Goal: Task Accomplishment & Management: Use online tool/utility

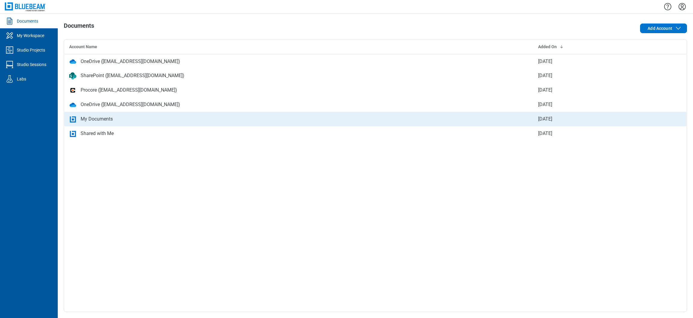
click at [122, 122] on div "My Documents" at bounding box center [299, 118] width 460 height 7
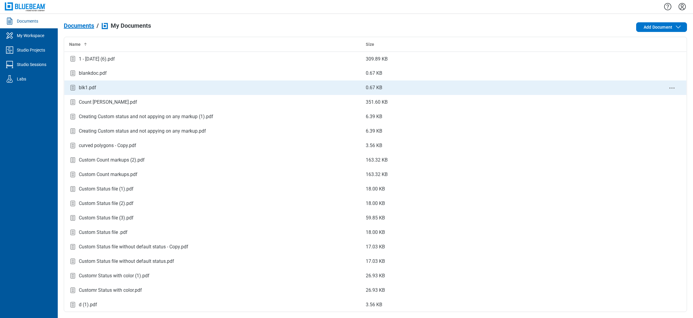
click at [70, 90] on icon "bb-data-table" at bounding box center [72, 87] width 7 height 7
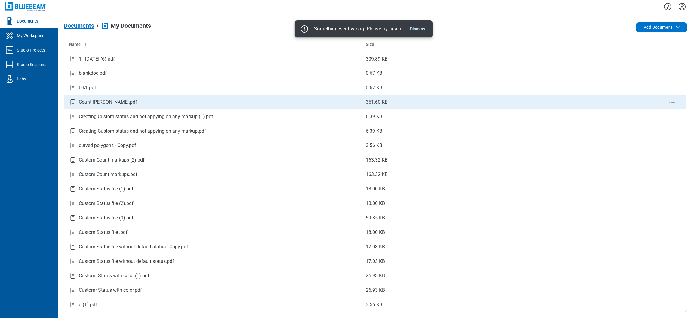
click at [113, 102] on div "Count [PERSON_NAME].pdf" at bounding box center [108, 101] width 58 height 7
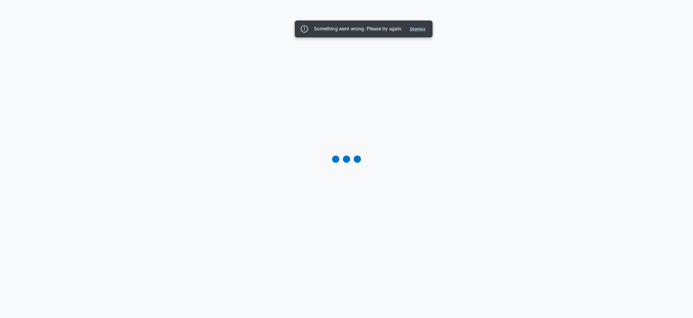
click at [425, 29] on button "Dismiss" at bounding box center [418, 28] width 20 height 7
click at [420, 26] on button "Dismiss" at bounding box center [418, 28] width 20 height 7
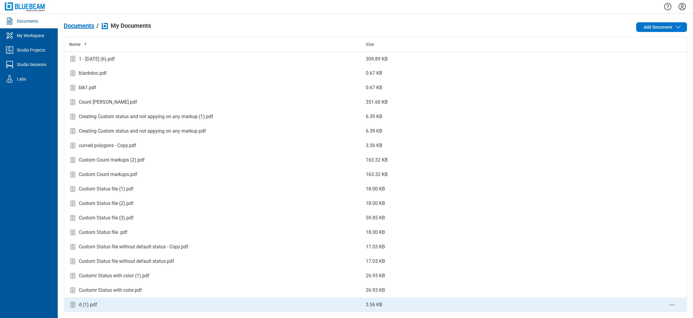
click at [110, 302] on div "d (1).pdf" at bounding box center [212, 304] width 287 height 8
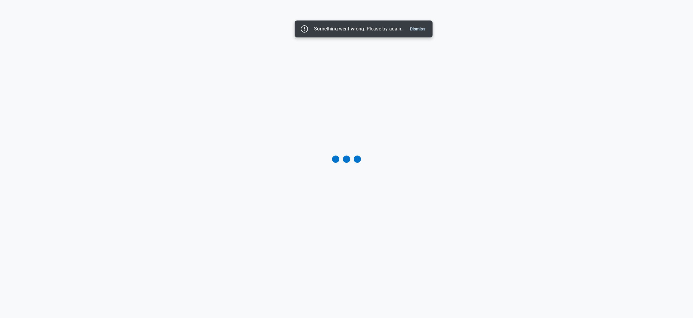
click at [414, 22] on div "Something went wrong. Please try again. Dismiss" at bounding box center [364, 28] width 138 height 17
click at [419, 33] on div "Something went wrong. Please try again. Dismiss" at bounding box center [364, 29] width 128 height 10
drag, startPoint x: 423, startPoint y: 29, endPoint x: 390, endPoint y: 23, distance: 32.8
click at [423, 28] on button "Dismiss" at bounding box center [418, 28] width 20 height 7
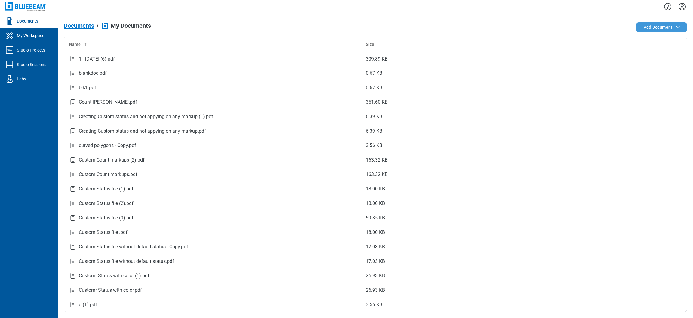
click at [665, 24] on span "Add Document" at bounding box center [663, 26] width 38 height 7
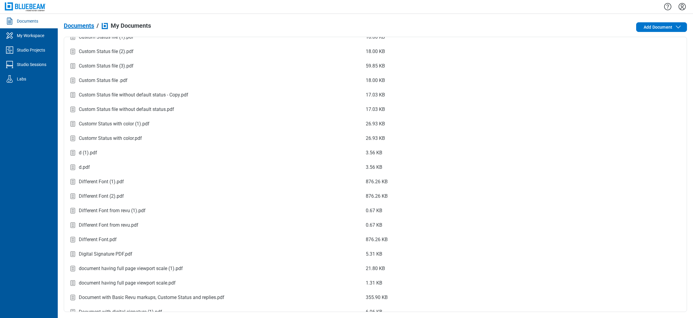
scroll to position [362, 0]
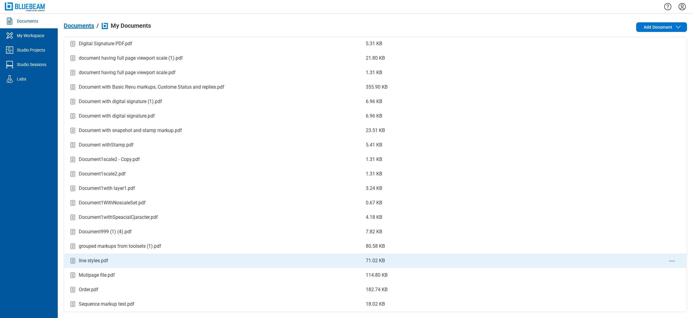
click at [88, 264] on td "line styles.pdf" at bounding box center [212, 260] width 297 height 14
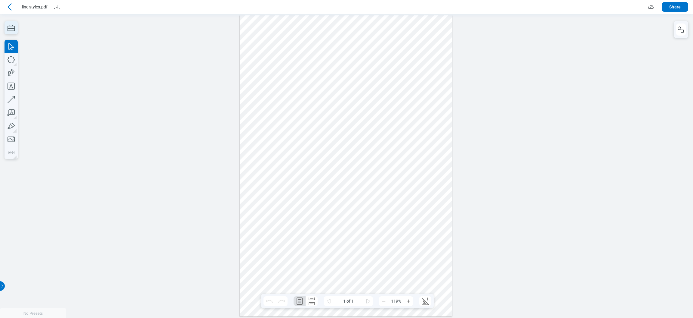
click at [12, 24] on icon "button" at bounding box center [11, 27] width 13 height 13
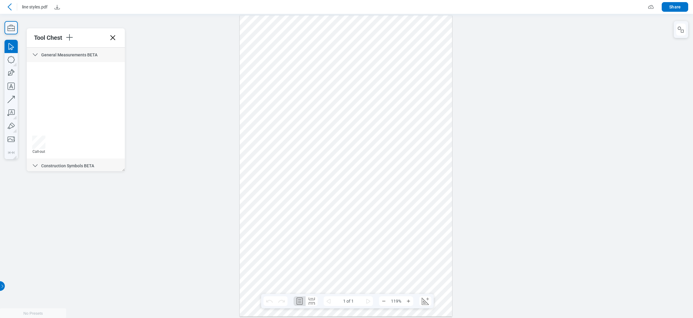
scroll to position [152, 0]
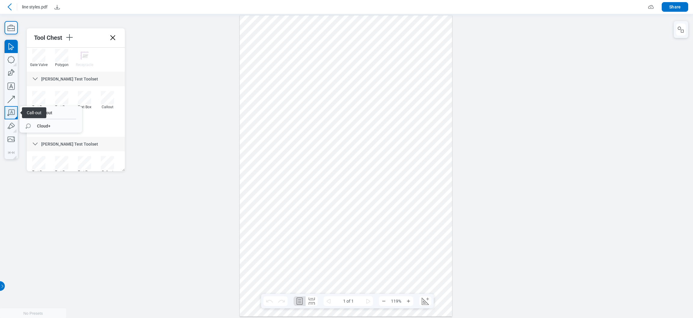
click at [8, 113] on icon "button" at bounding box center [11, 112] width 13 height 13
drag, startPoint x: 284, startPoint y: 179, endPoint x: 324, endPoint y: 225, distance: 61.6
click at [324, 225] on div at bounding box center [346, 165] width 212 height 301
click at [331, 245] on div at bounding box center [346, 165] width 212 height 301
click at [407, 229] on div at bounding box center [346, 165] width 212 height 301
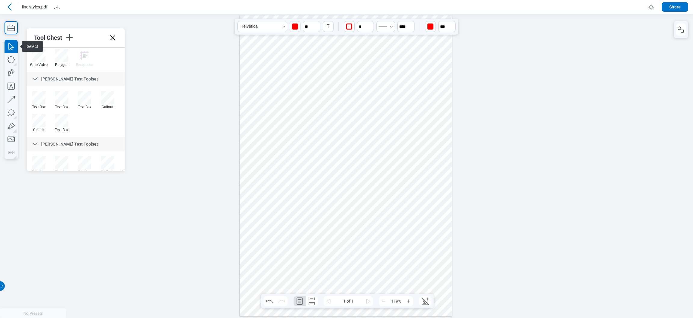
click at [315, 196] on div at bounding box center [346, 165] width 212 height 301
click at [372, 147] on div at bounding box center [346, 165] width 212 height 301
click at [11, 8] on icon at bounding box center [9, 6] width 7 height 7
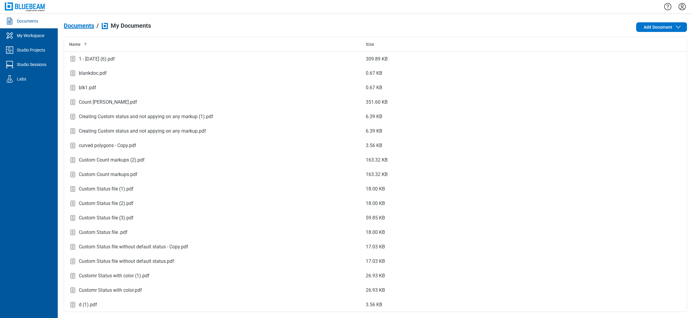
click at [687, 6] on icon "Settings" at bounding box center [683, 7] width 10 height 10
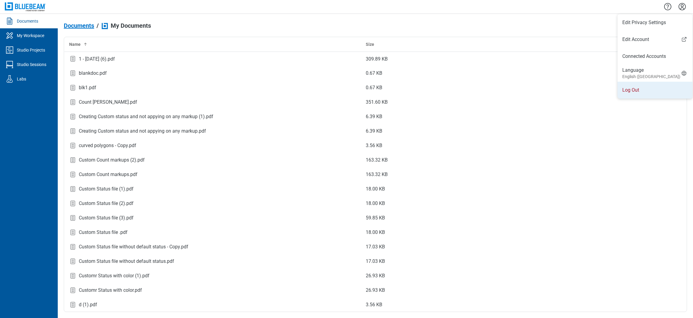
click at [638, 95] on li "Log Out" at bounding box center [655, 90] width 75 height 17
